Goal: Task Accomplishment & Management: Manage account settings

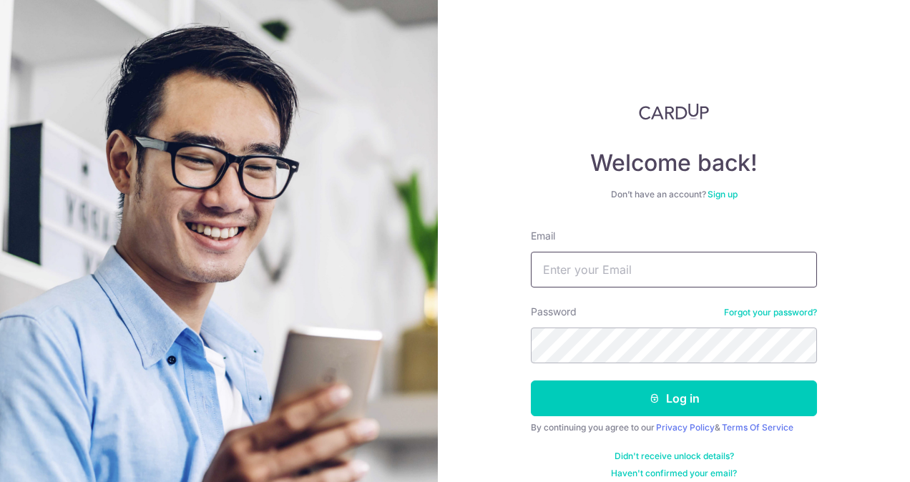
click at [712, 287] on input "Email" at bounding box center [674, 270] width 286 height 36
type input "[EMAIL_ADDRESS][DOMAIN_NAME]"
click at [531, 380] on button "Log in" at bounding box center [674, 398] width 286 height 36
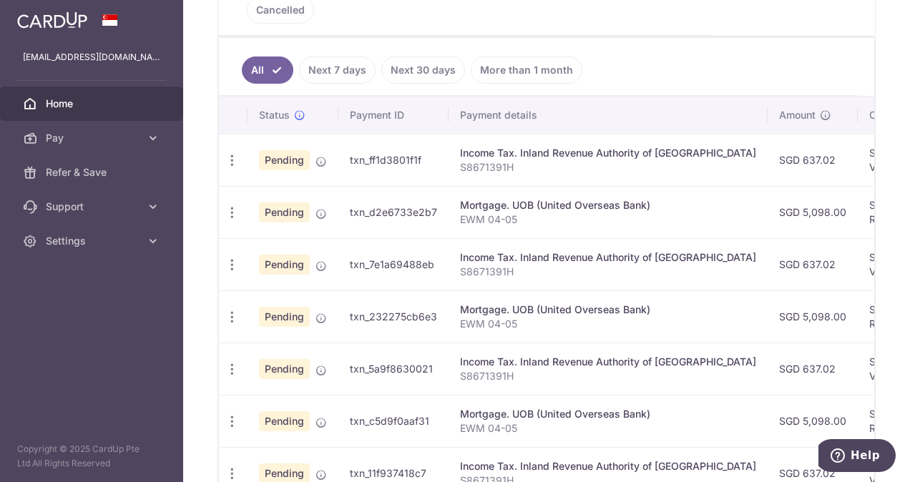
scroll to position [358, 0]
